Goal: Transaction & Acquisition: Purchase product/service

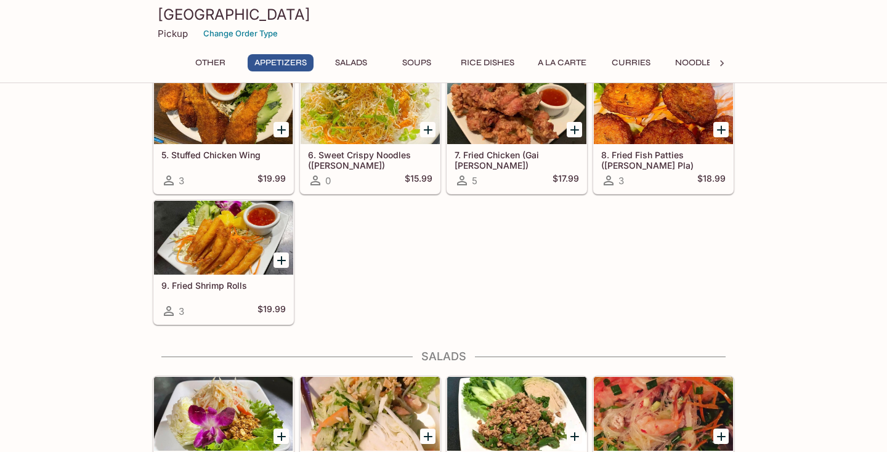
scroll to position [365, 0]
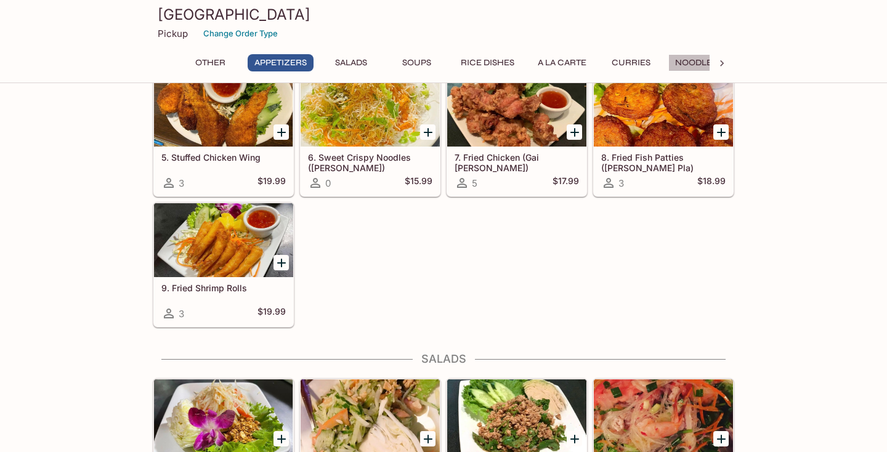
click at [686, 65] on button "Noodles" at bounding box center [696, 62] width 55 height 17
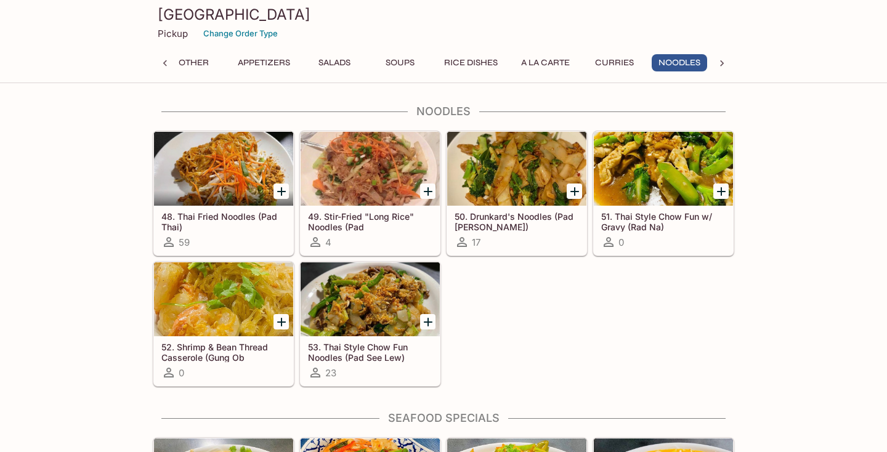
scroll to position [0, 17]
click at [478, 216] on h5 "50. Drunkard's Noodles (Pad [PERSON_NAME])" at bounding box center [517, 221] width 124 height 20
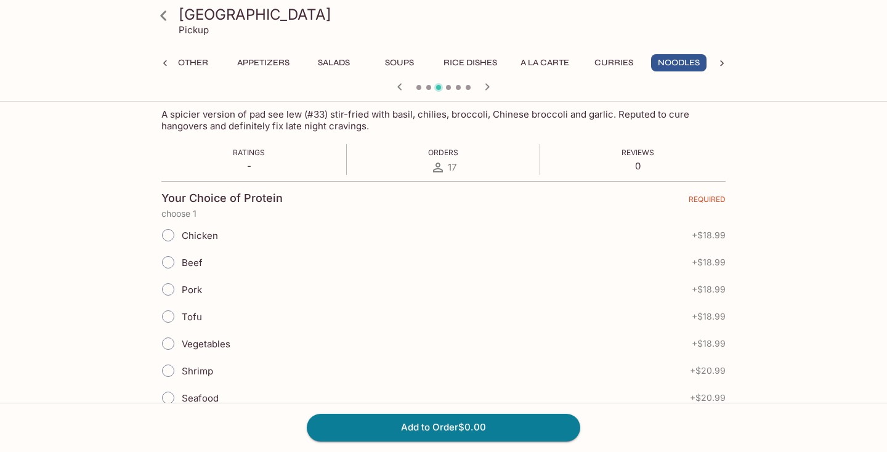
scroll to position [202, 0]
click at [188, 316] on span "Tofu" at bounding box center [192, 316] width 20 height 12
click at [181, 316] on input "Tofu" at bounding box center [168, 316] width 26 height 26
radio input "true"
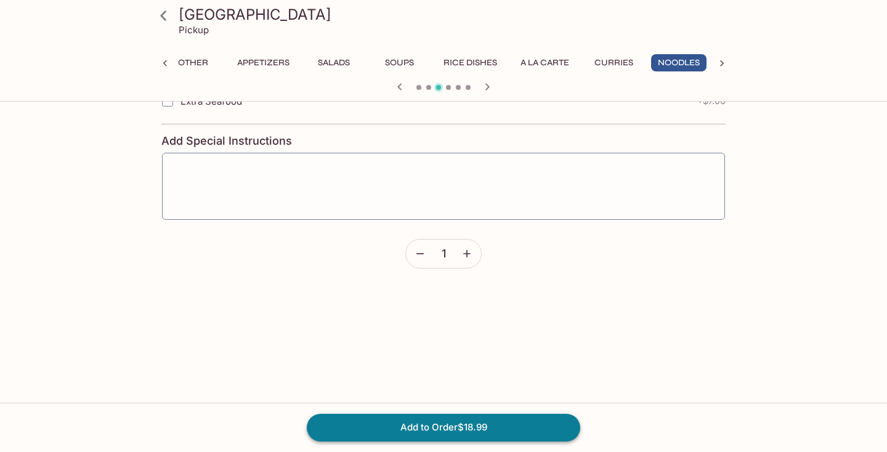
scroll to position [997, 0]
click at [407, 421] on button "Add to Order $18.99" at bounding box center [444, 427] width 274 height 27
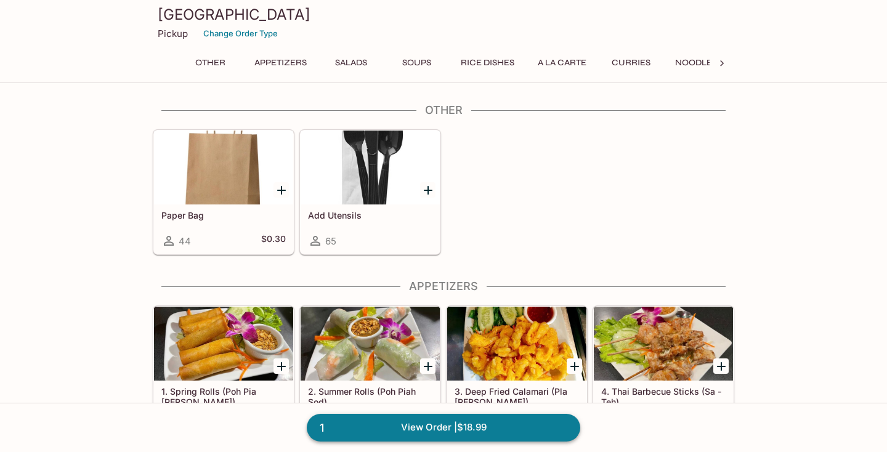
click at [423, 432] on link "1 View Order | $18.99" at bounding box center [444, 427] width 274 height 27
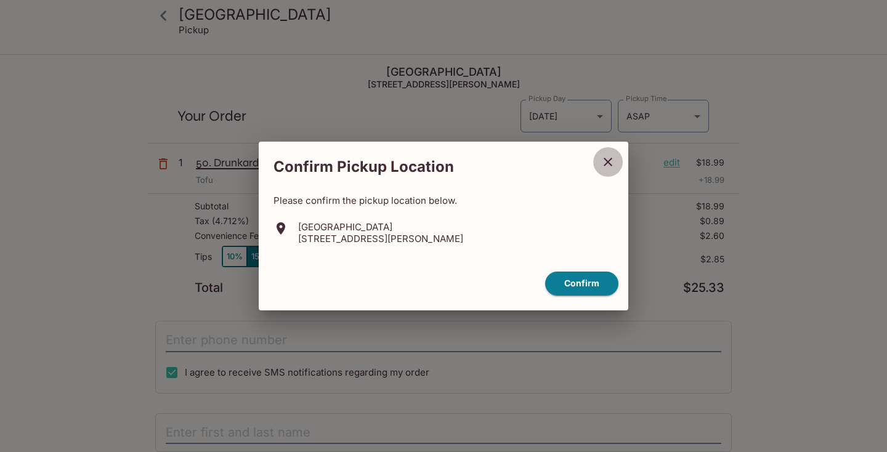
click at [610, 160] on icon "close" at bounding box center [608, 162] width 15 height 15
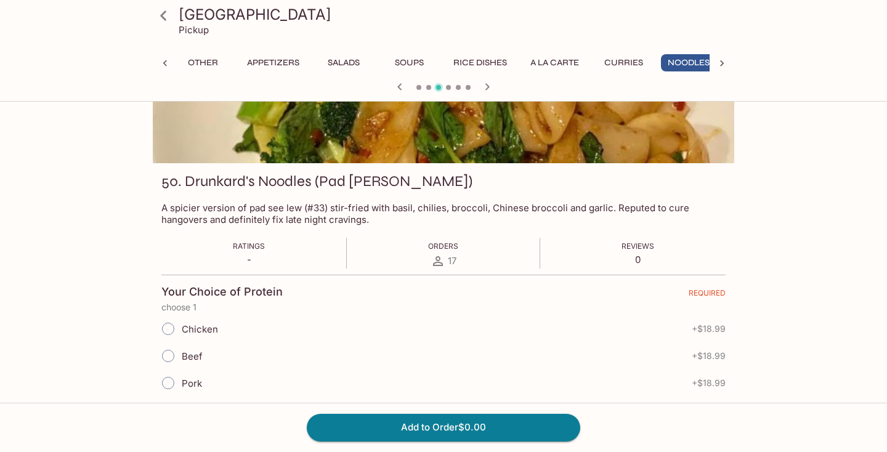
scroll to position [0, 17]
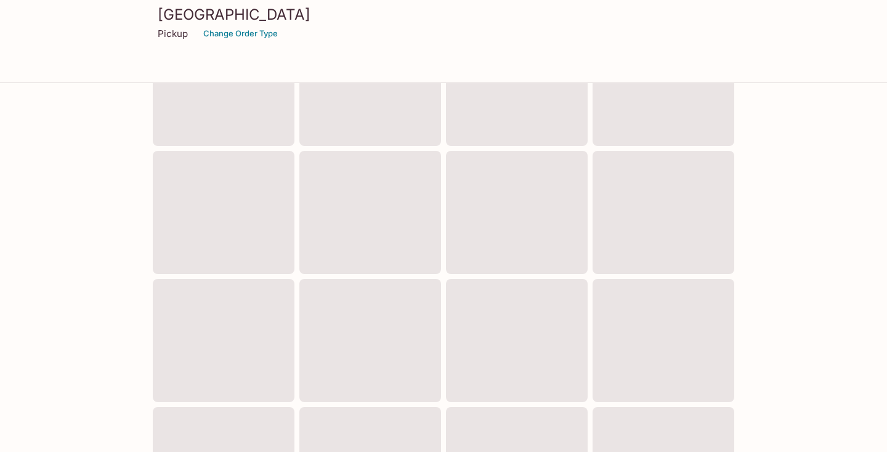
scroll to position [503, 0]
